Goal: Transaction & Acquisition: Purchase product/service

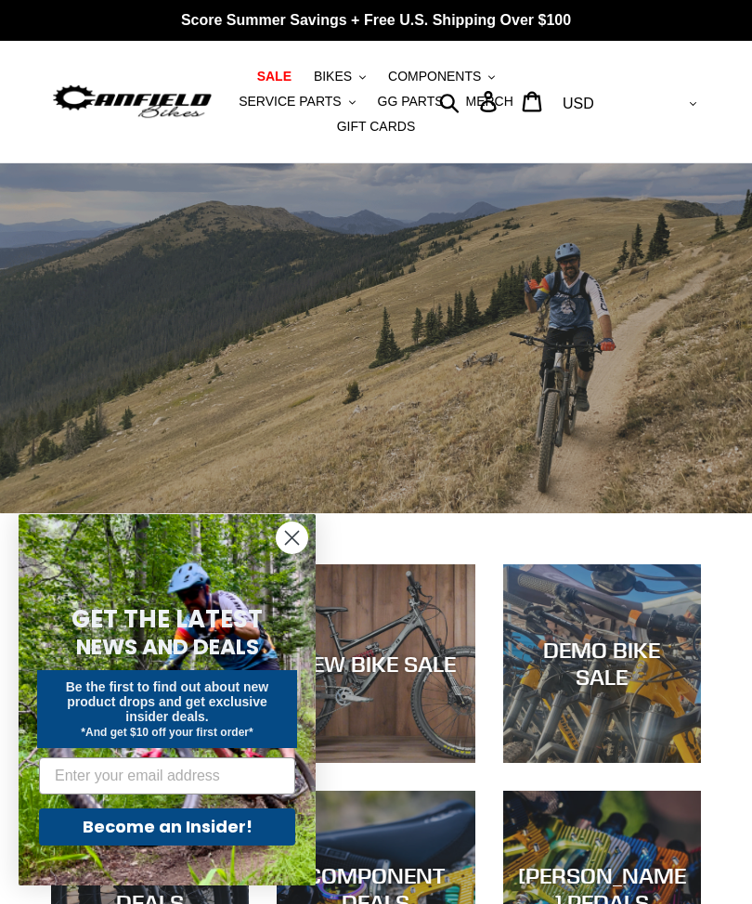
click at [361, 71] on button "BIKES .cls-1{fill:#231f20}" at bounding box center [340, 76] width 71 height 25
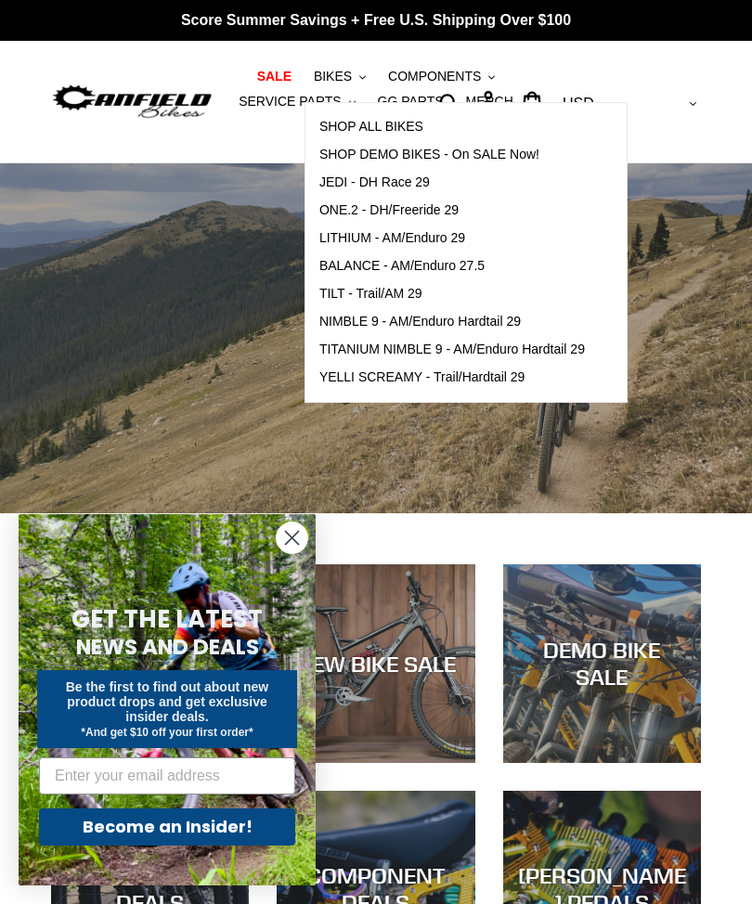
click at [503, 323] on span "NIMBLE 9 - AM/Enduro Hardtail 29" at bounding box center [419, 322] width 201 height 16
click at [686, 461] on div "slideshow" at bounding box center [376, 338] width 752 height 350
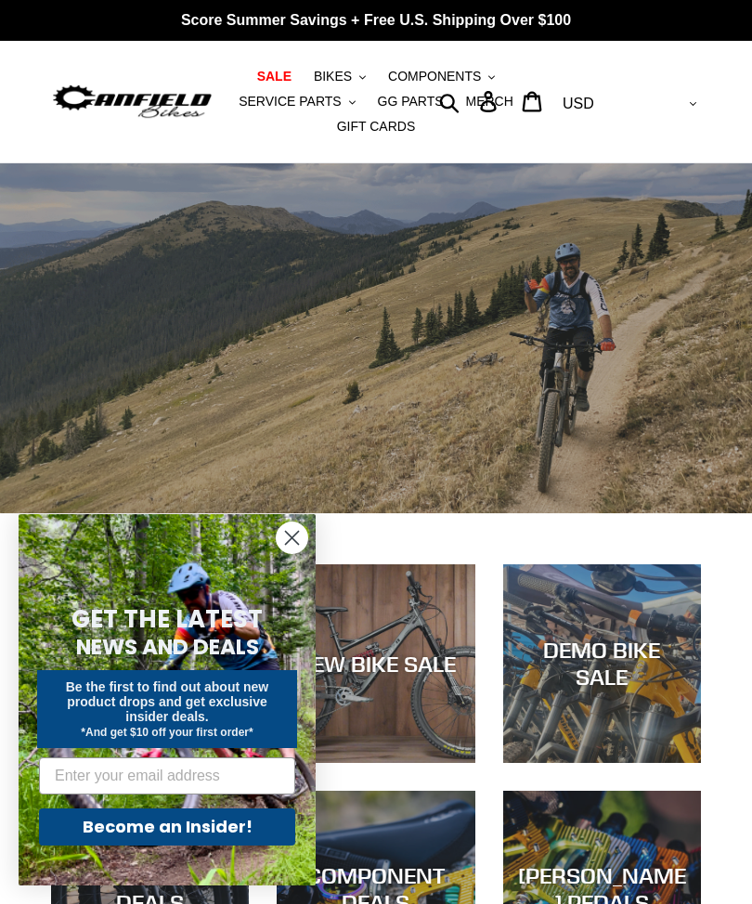
click at [298, 542] on circle "Close dialog" at bounding box center [292, 538] width 31 height 31
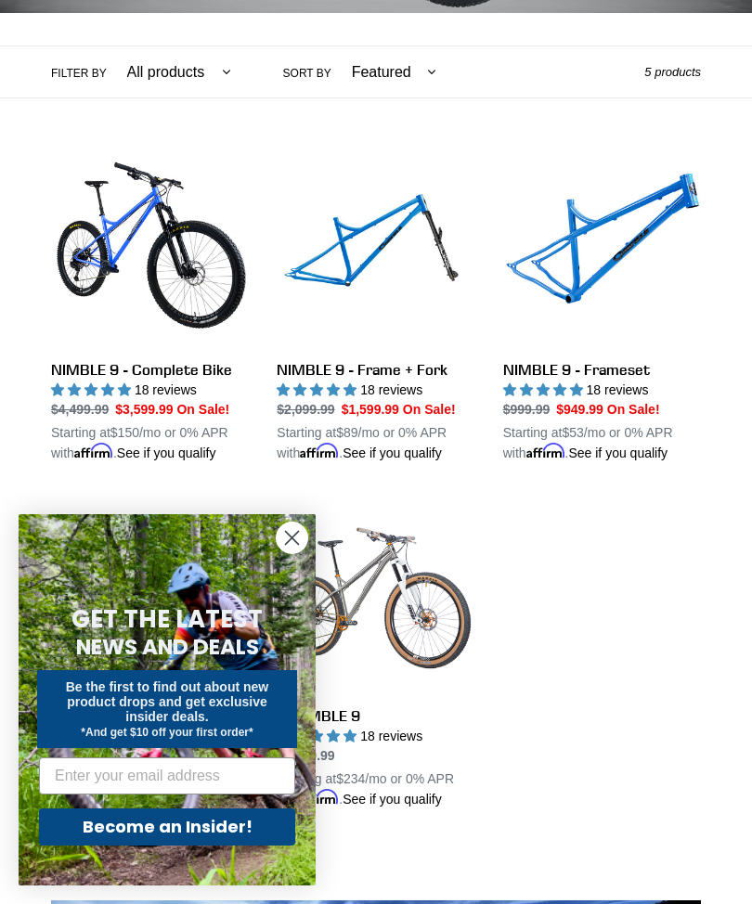
scroll to position [435, 0]
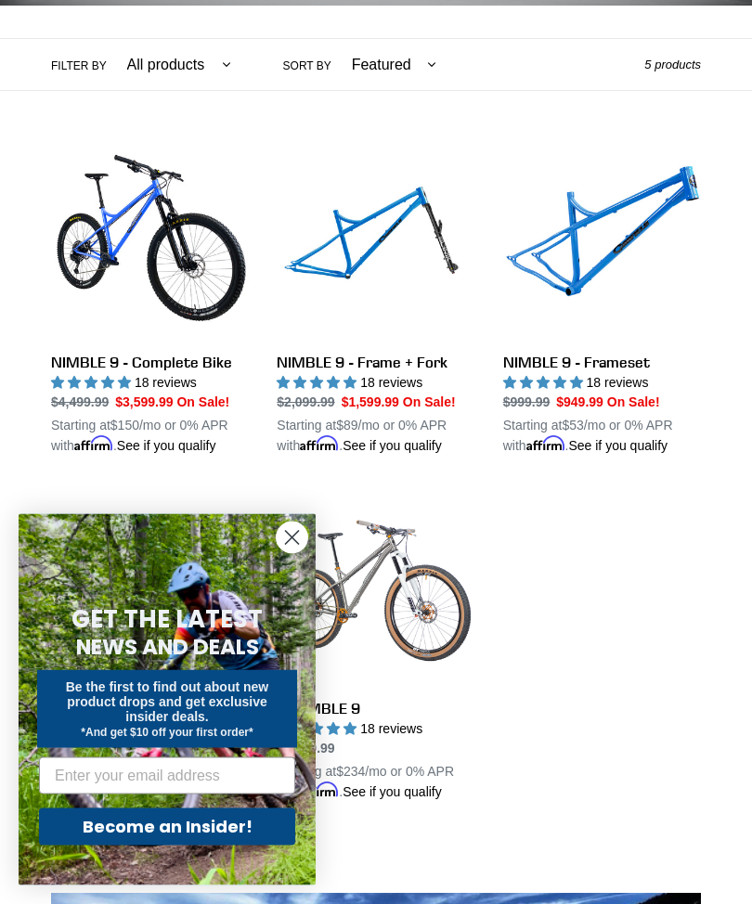
click at [302, 553] on circle "Close dialog" at bounding box center [292, 538] width 31 height 31
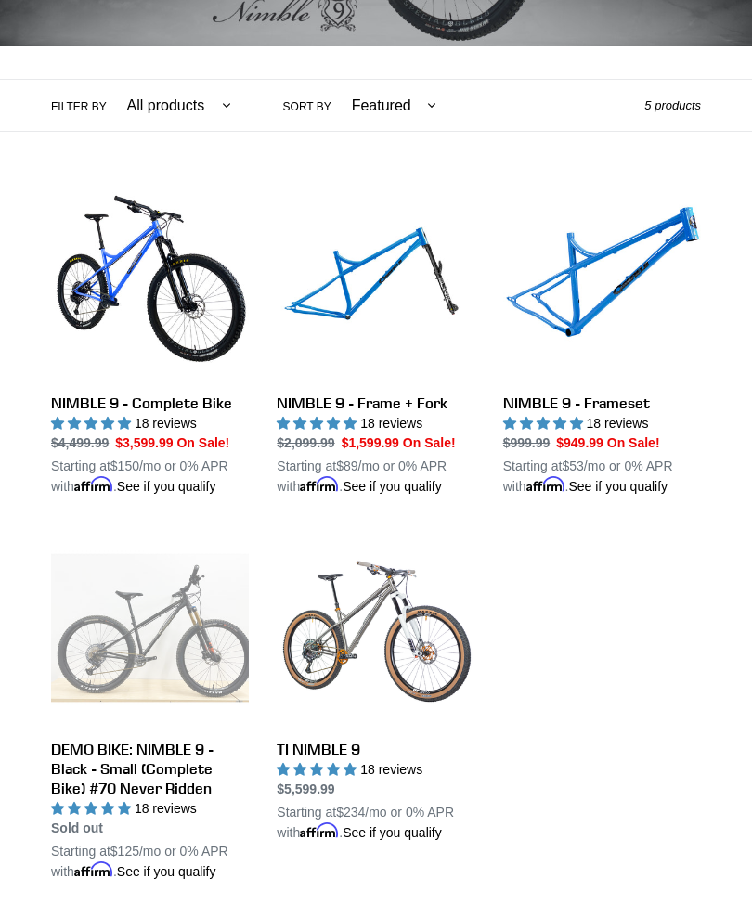
scroll to position [396, 0]
click at [582, 315] on link "NIMBLE 9 - Frameset" at bounding box center [602, 340] width 198 height 314
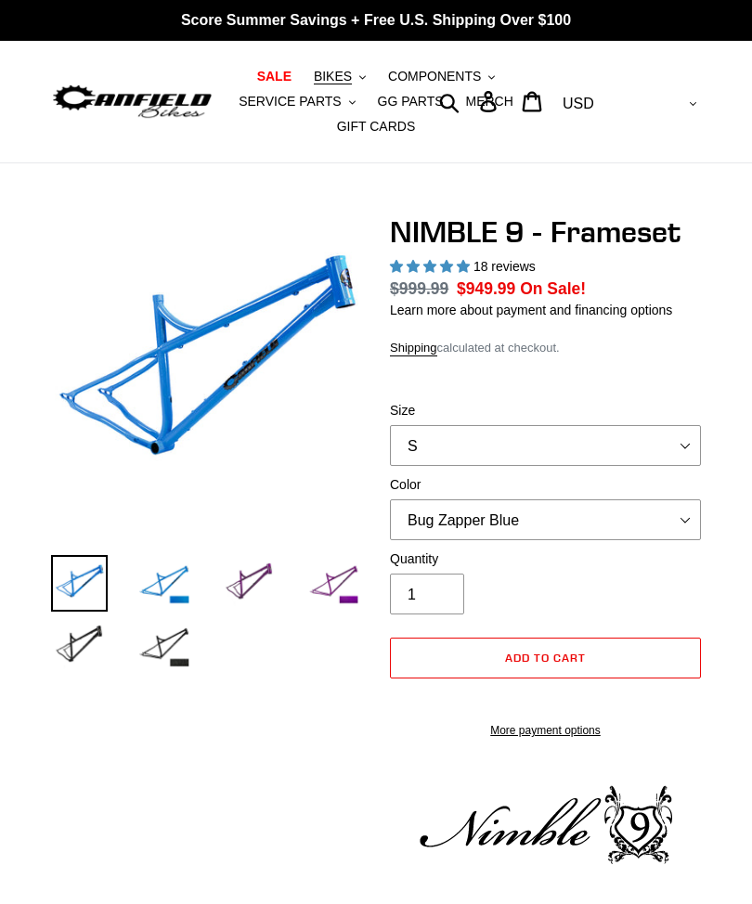
select select "highest-rating"
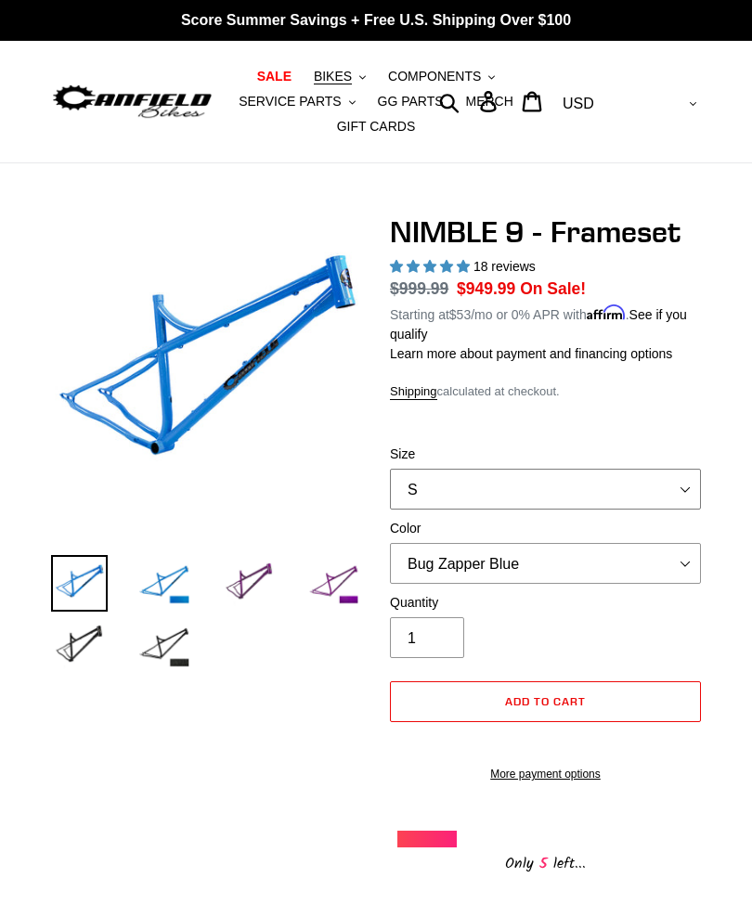
click at [688, 489] on select "S M L XL" at bounding box center [545, 489] width 311 height 41
select select "XL"
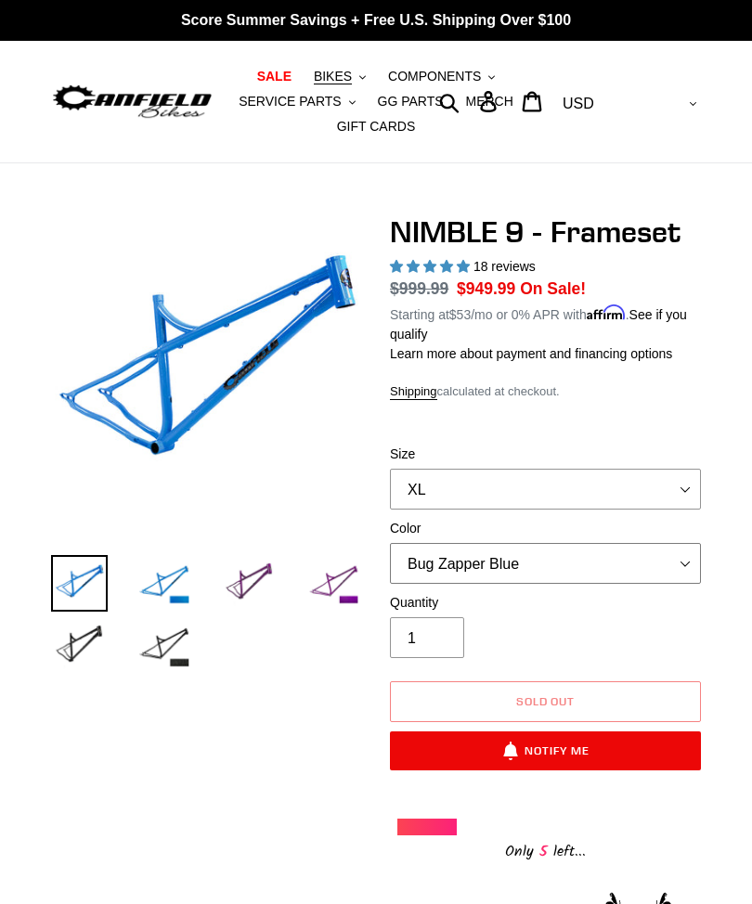
click at [690, 566] on select "Bug Zapper Blue Purple Haze -Sold Out Galaxy Black" at bounding box center [545, 563] width 311 height 41
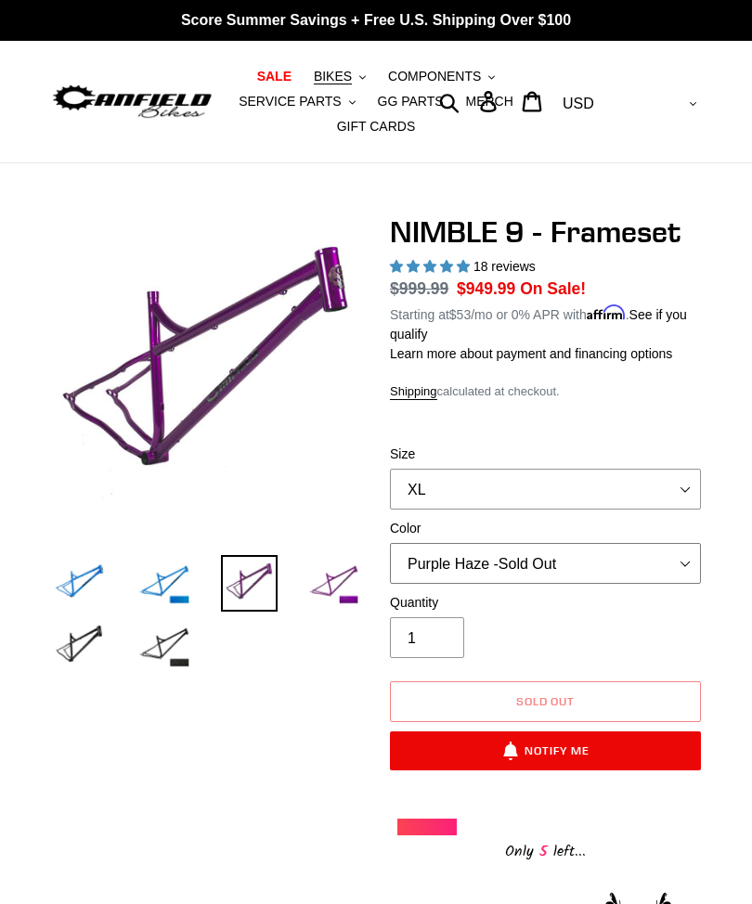
click at [681, 556] on select "Bug Zapper Blue Purple Haze -Sold Out Galaxy Black" at bounding box center [545, 563] width 311 height 41
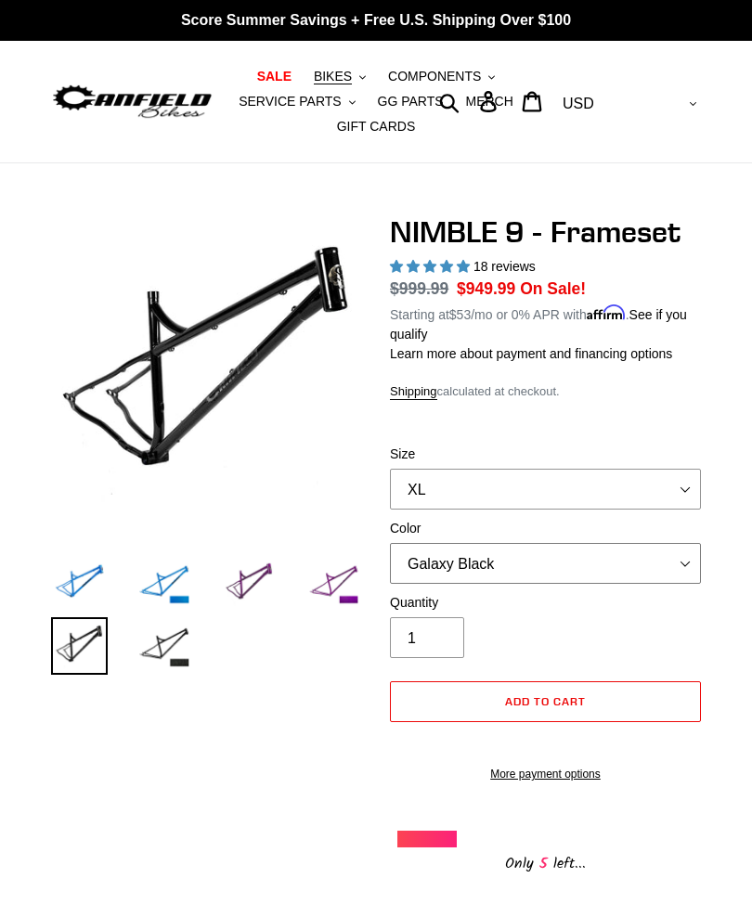
click at [681, 556] on select "Bug Zapper Blue Purple Haze -Sold Out Galaxy Black" at bounding box center [545, 563] width 311 height 41
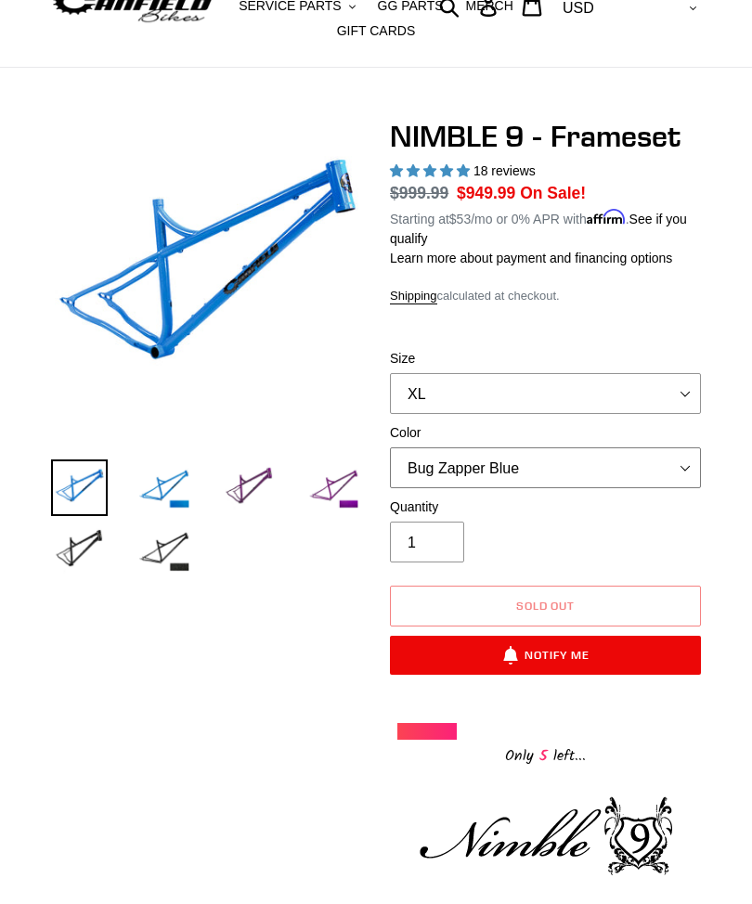
scroll to position [96, 0]
click at [674, 457] on select "Bug Zapper Blue Purple Haze -Sold Out Galaxy Black" at bounding box center [545, 467] width 311 height 41
select select "Galaxy Black"
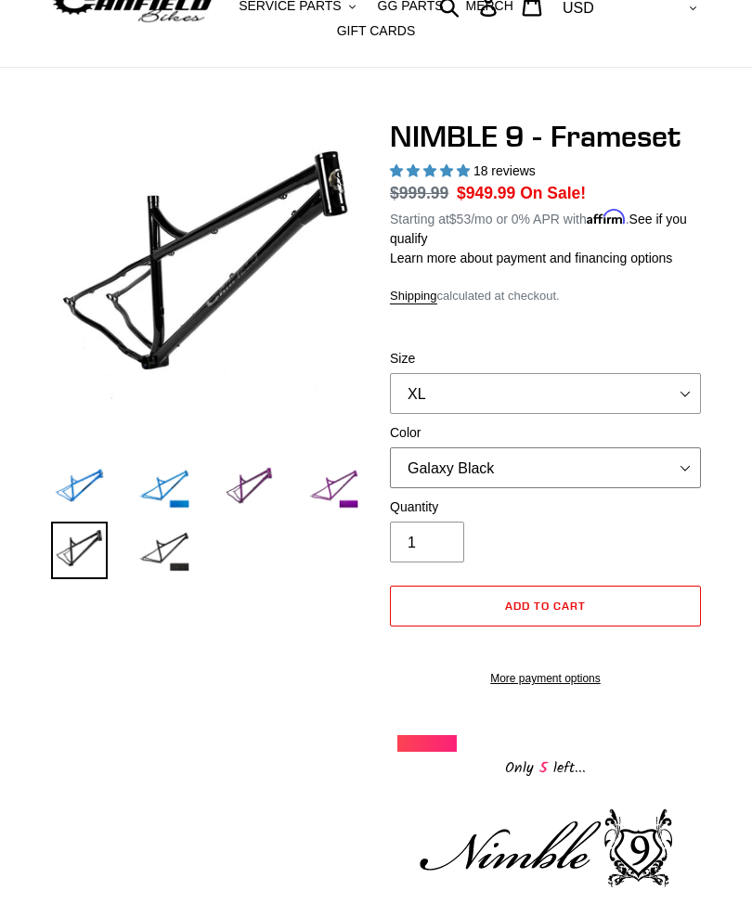
click at [681, 466] on select "Bug Zapper Blue Purple Haze -Sold Out Galaxy Black" at bounding box center [545, 467] width 311 height 41
